Goal: Task Accomplishment & Management: Use online tool/utility

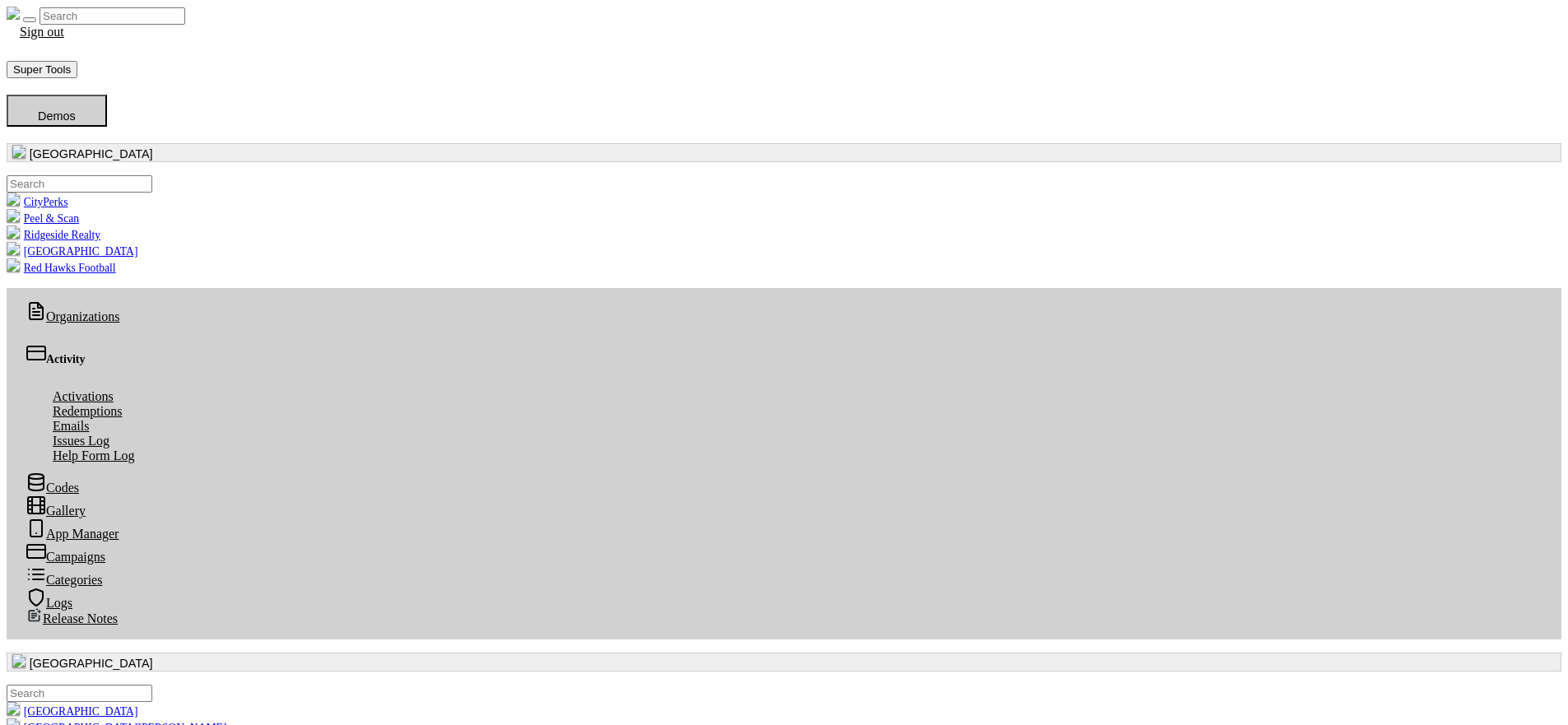
scroll to position [190, 672]
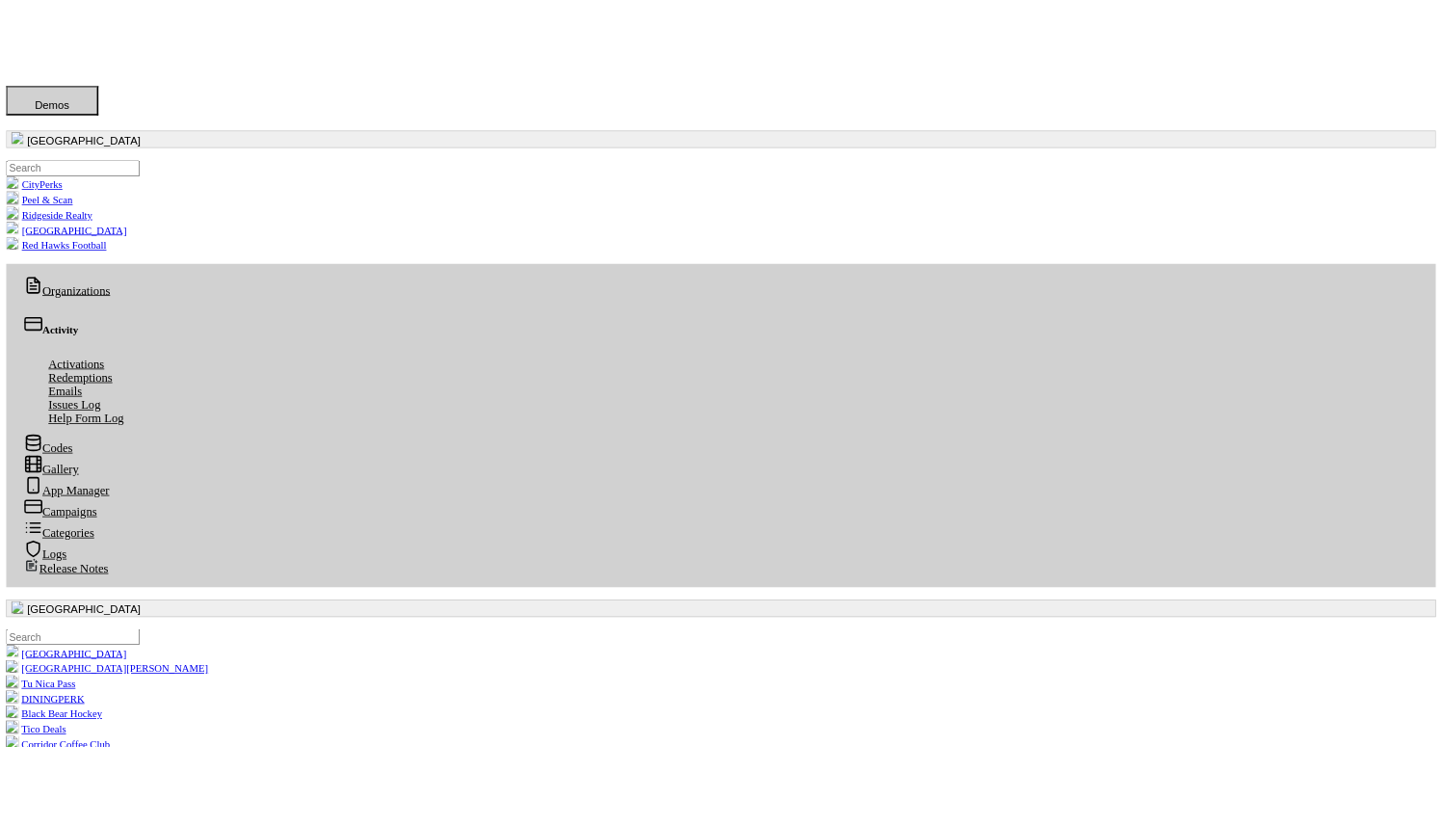
scroll to position [120, 0]
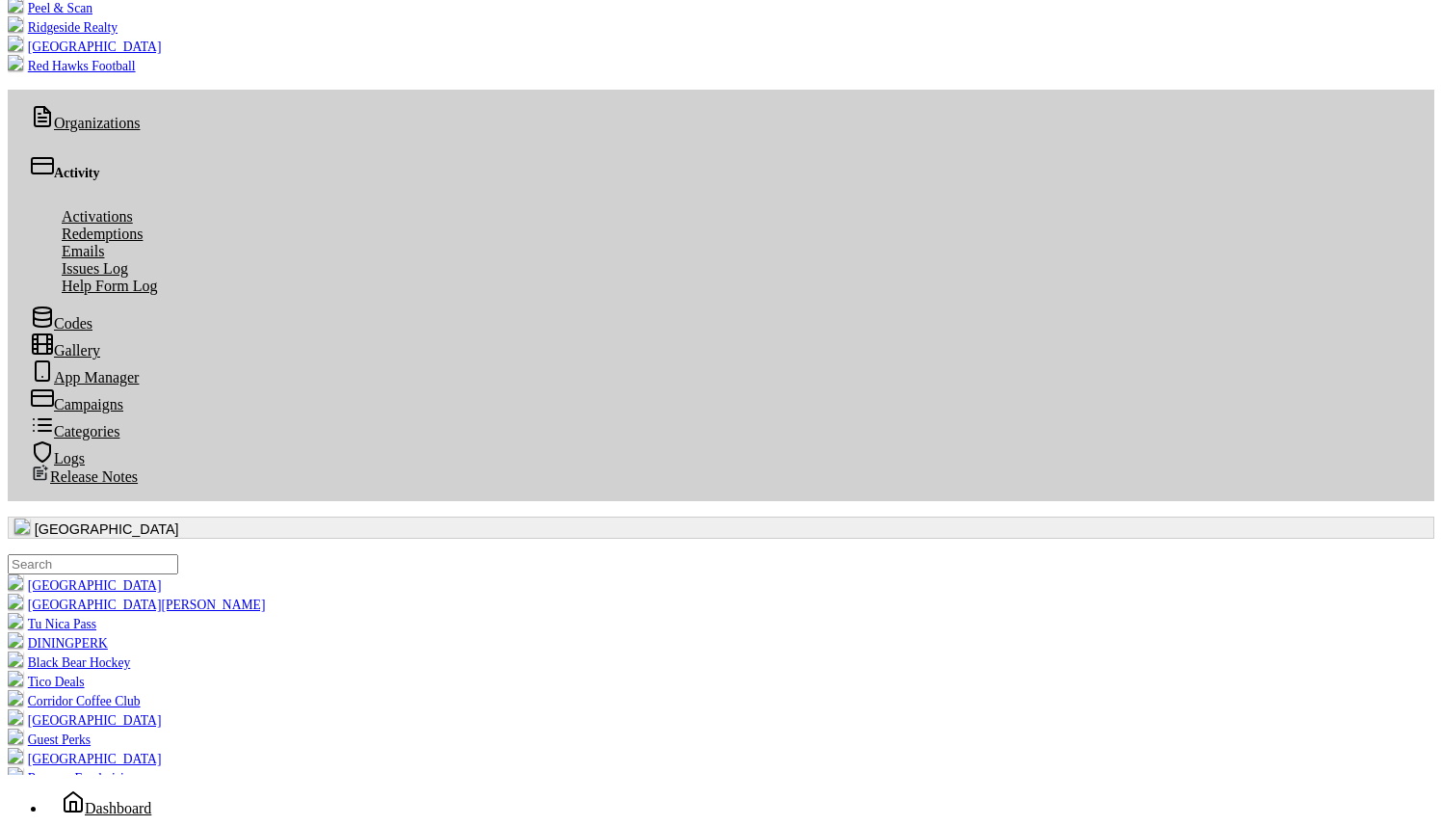
scroll to position [254, 0]
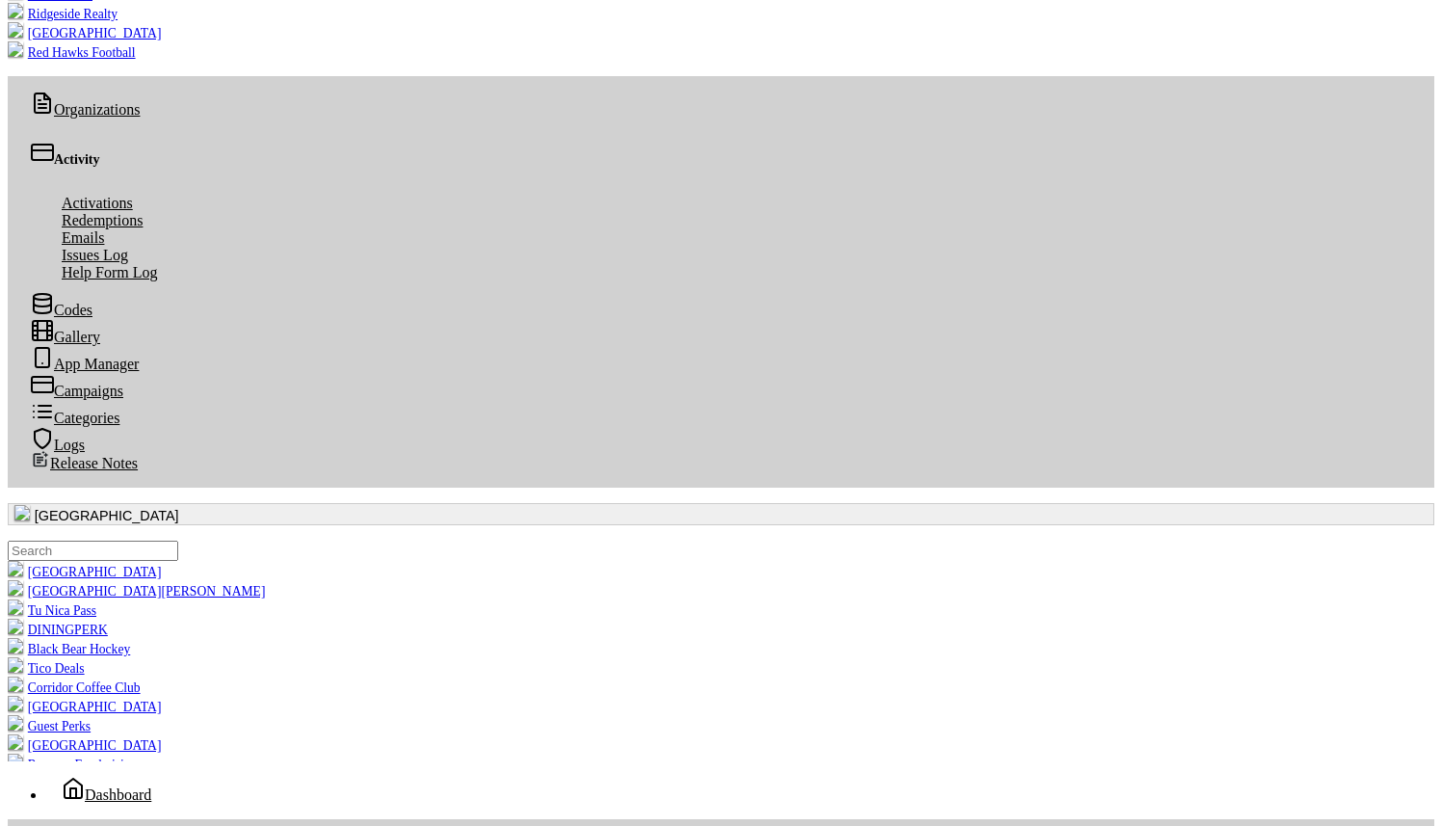
scroll to position [249, 0]
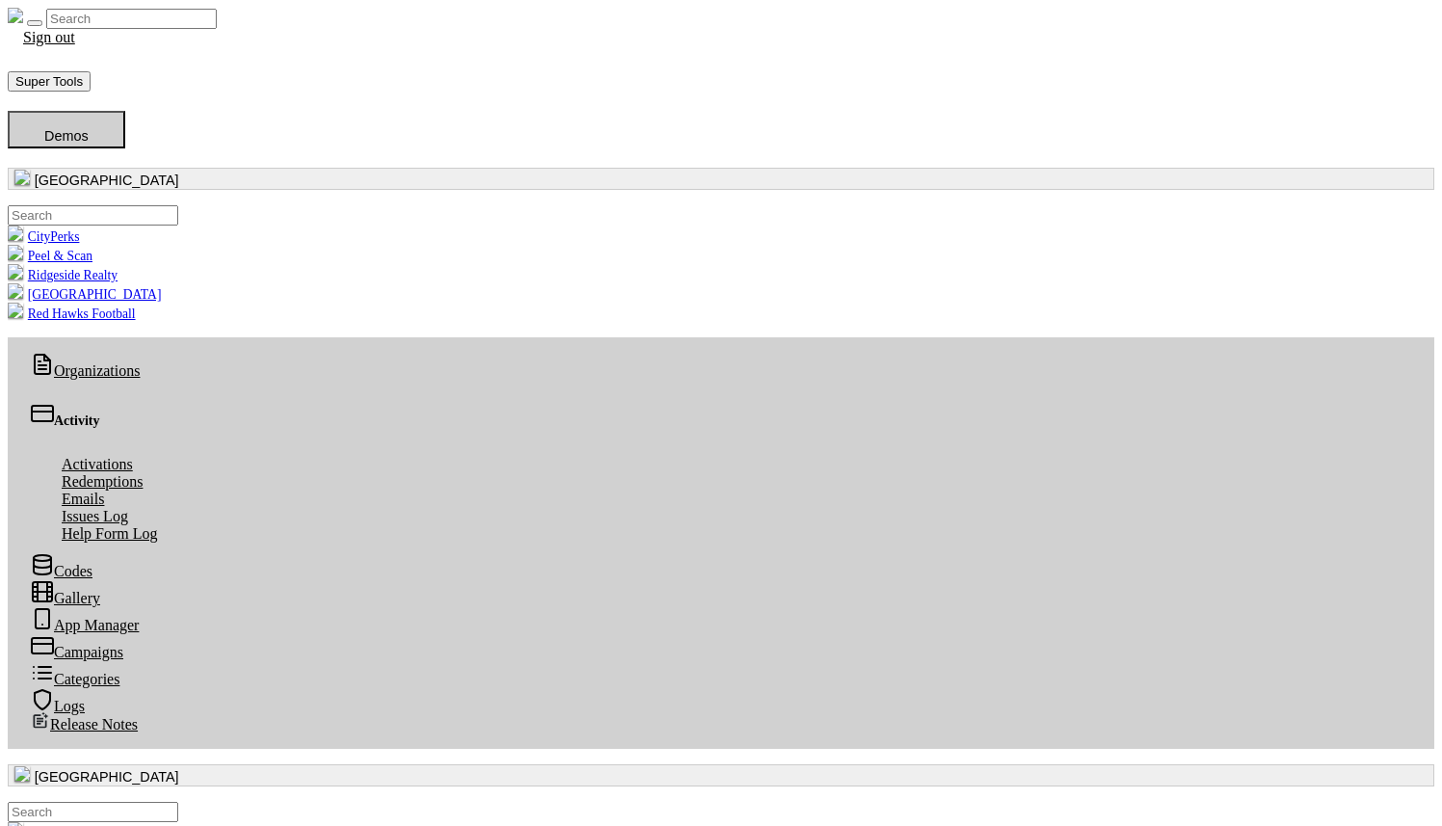
scroll to position [5, 0]
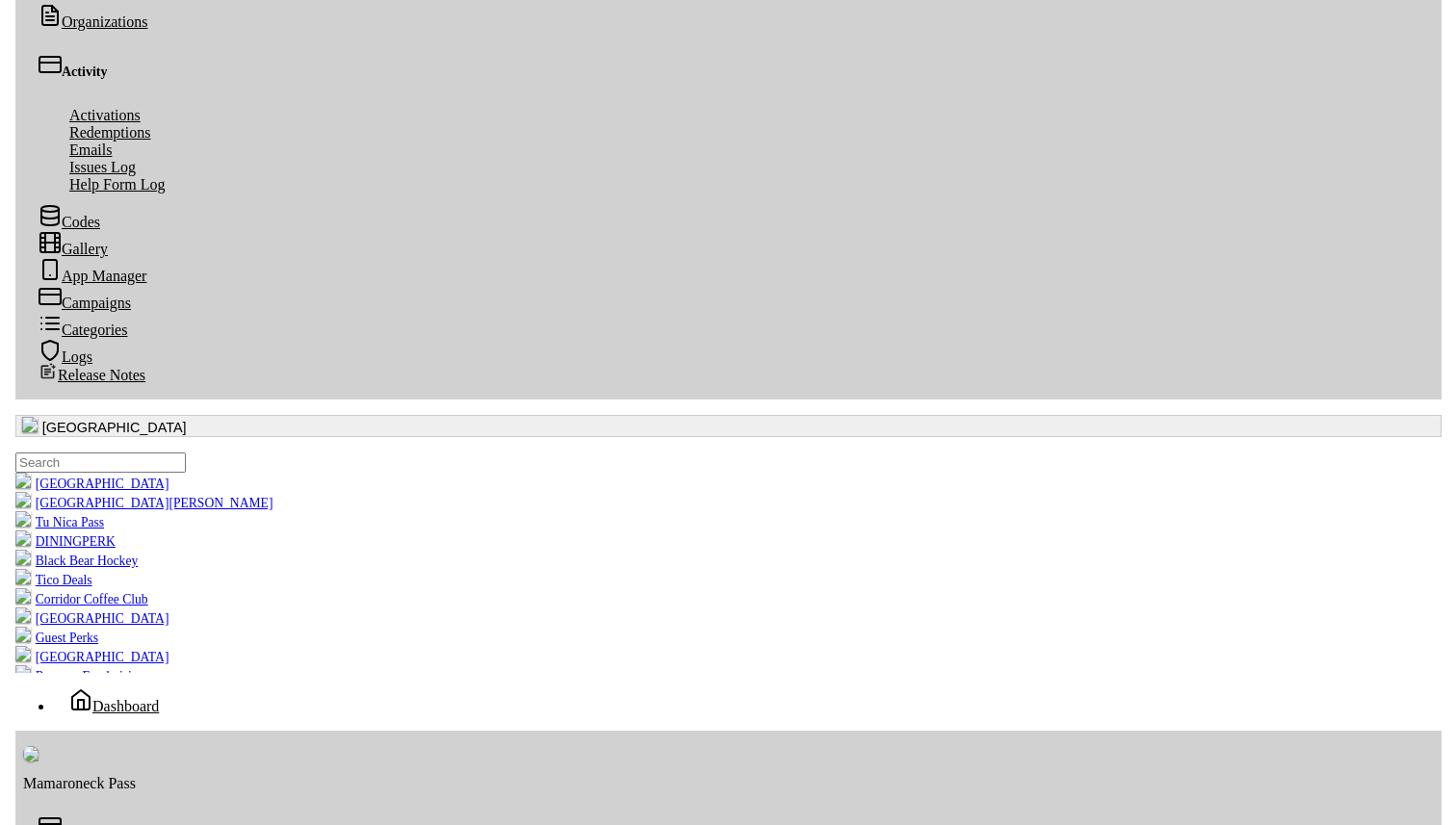
scroll to position [344, 0]
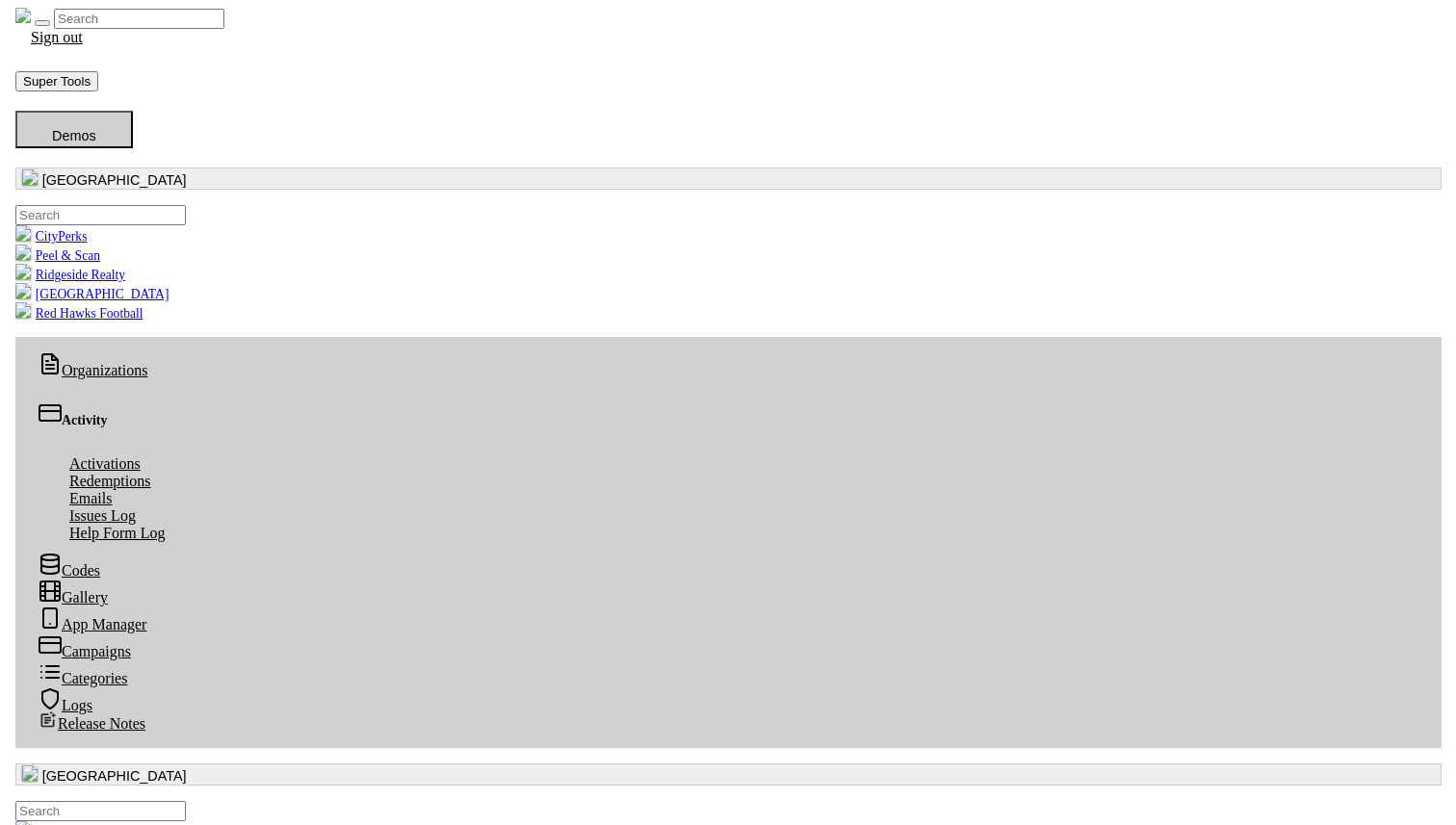
scroll to position [5, 0]
